Goal: Information Seeking & Learning: Learn about a topic

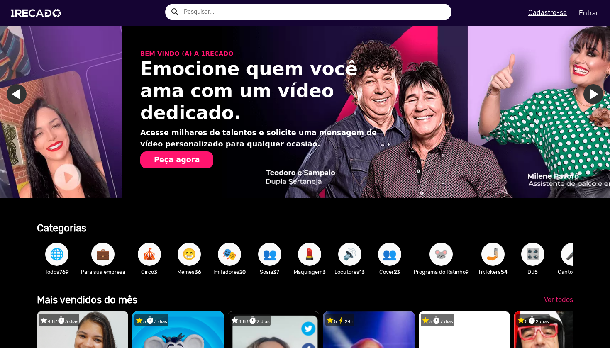
scroll to position [0, 1220]
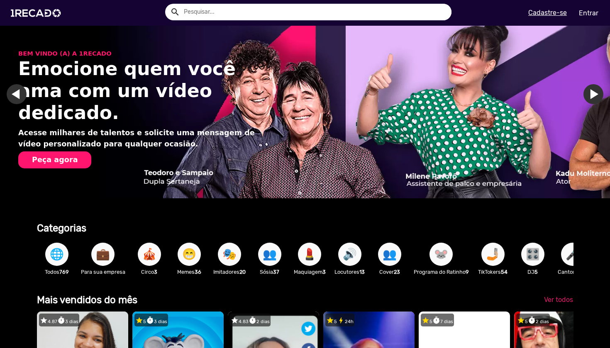
click at [16, 95] on link "Ir para o slide anterior" at bounding box center [17, 94] width 20 height 20
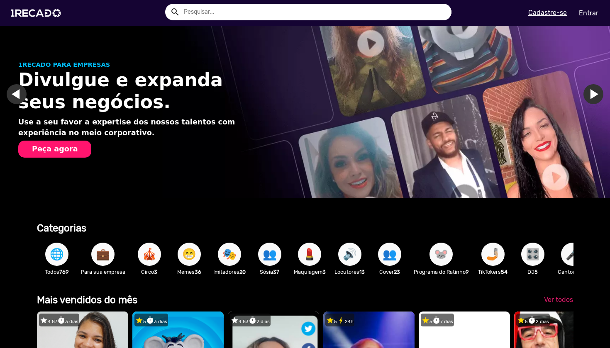
click at [16, 95] on link "Ir para o slide anterior" at bounding box center [17, 94] width 20 height 20
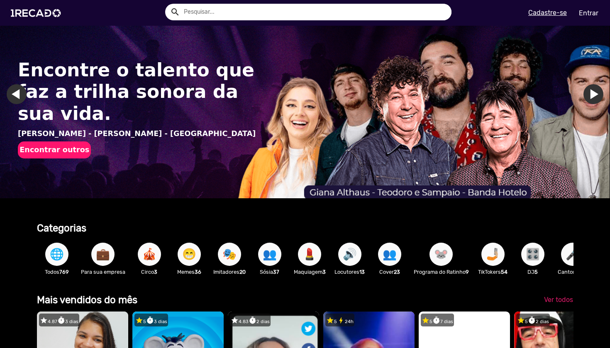
scroll to position [0, 0]
click at [67, 142] on button "Encontrar outros" at bounding box center [54, 150] width 73 height 17
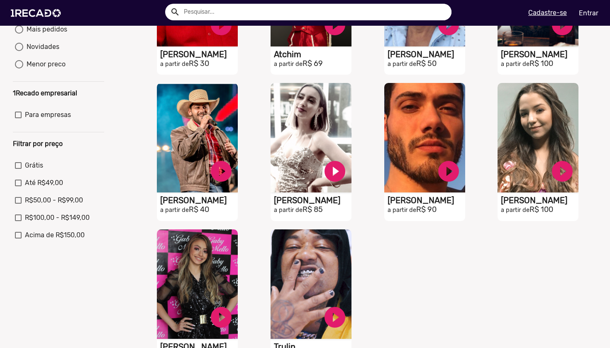
scroll to position [61, 0]
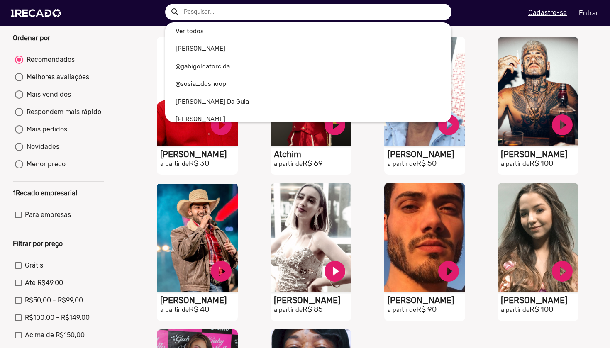
click at [254, 11] on input "text" at bounding box center [315, 12] width 274 height 17
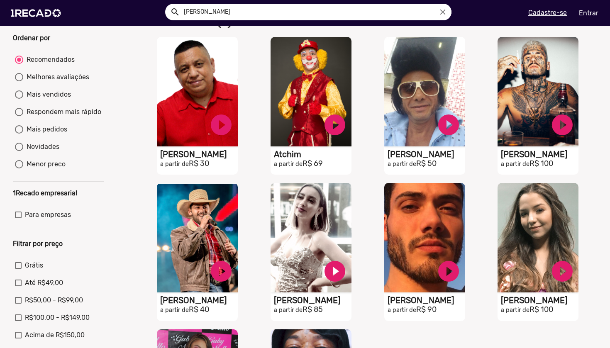
type input "[PERSON_NAME]"
click at [174, 11] on button "search" at bounding box center [174, 11] width 15 height 15
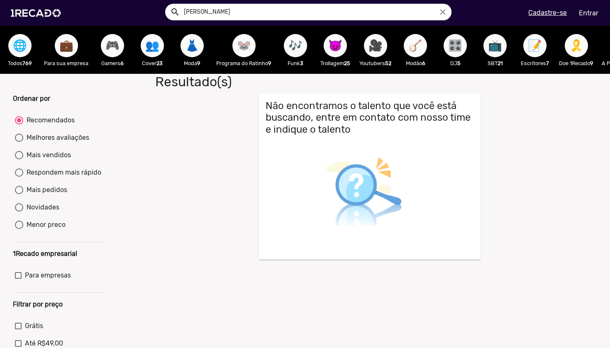
click at [447, 13] on icon "close" at bounding box center [442, 11] width 9 height 9
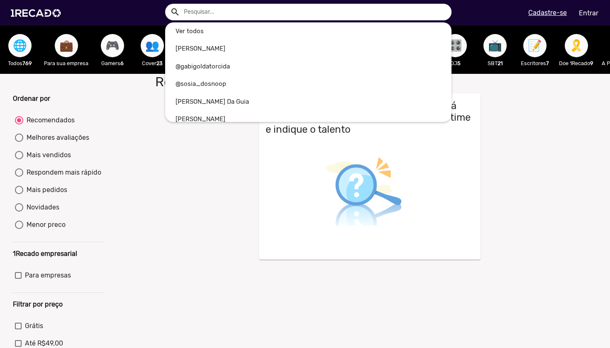
click at [69, 144] on div at bounding box center [305, 174] width 610 height 348
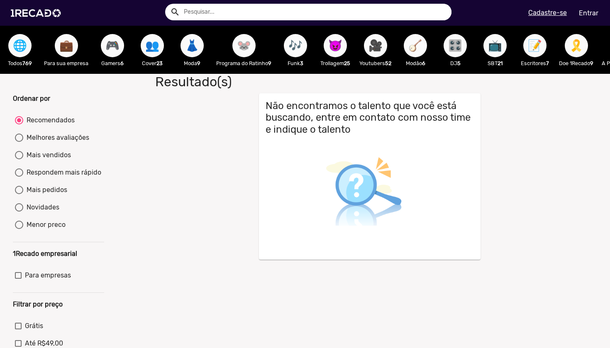
click at [69, 143] on div "Melhores avaliações" at bounding box center [56, 138] width 66 height 10
click at [19, 142] on input "Melhores avaliações" at bounding box center [19, 142] width 0 height 0
radio input "true"
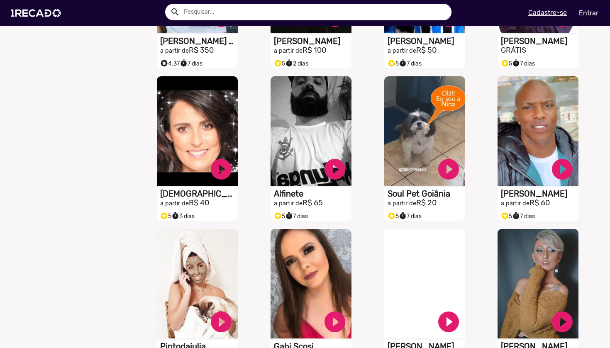
scroll to position [480, 0]
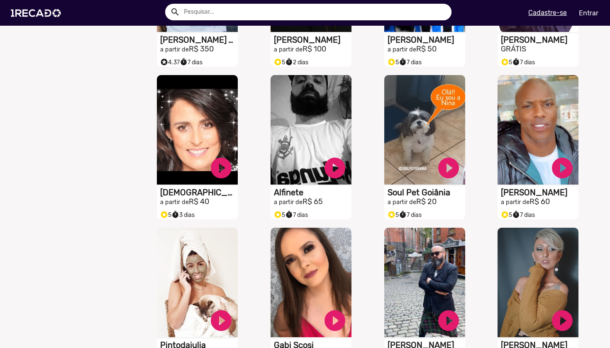
click at [255, 13] on input "text" at bounding box center [315, 12] width 274 height 17
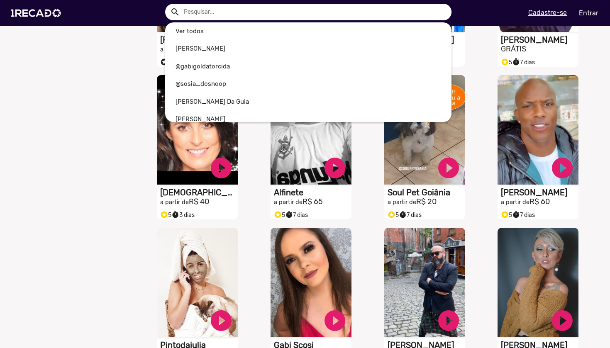
type input "v"
radio input "true"
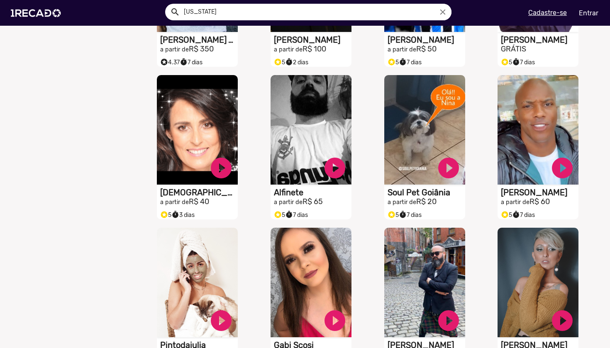
type input "[US_STATE]"
click at [174, 11] on button "search" at bounding box center [174, 11] width 15 height 15
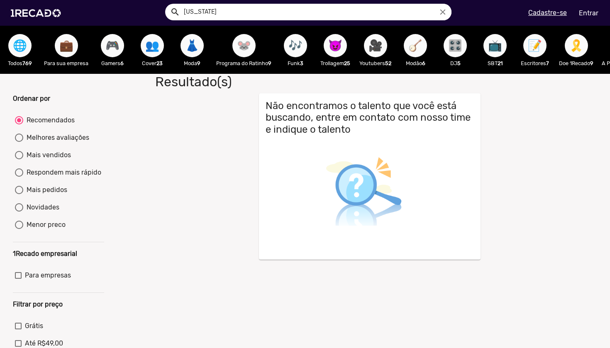
click at [440, 14] on icon "close" at bounding box center [442, 11] width 9 height 9
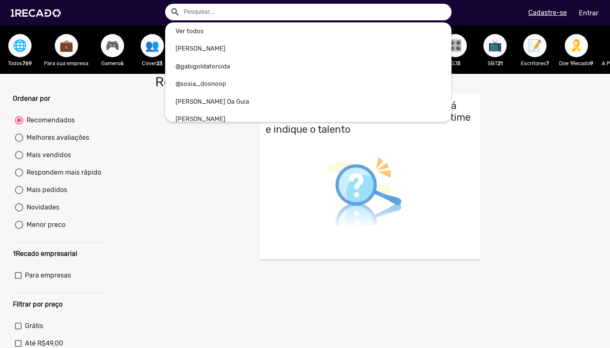
click at [287, 17] on input "text" at bounding box center [315, 12] width 274 height 17
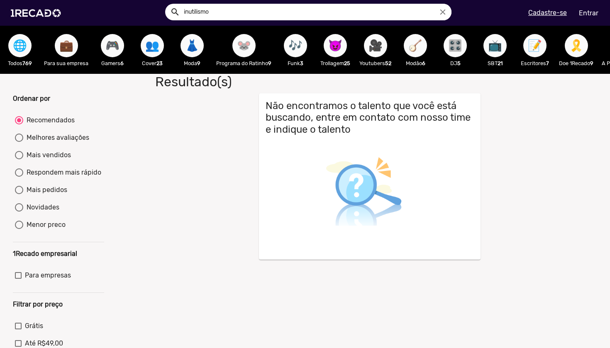
click at [174, 11] on button "search" at bounding box center [174, 11] width 15 height 15
click at [301, 13] on input "inutilismo" at bounding box center [315, 12] width 274 height 17
type input "luka peros"
click at [174, 11] on button "search" at bounding box center [174, 11] width 15 height 15
